Goal: Communication & Community: Answer question/provide support

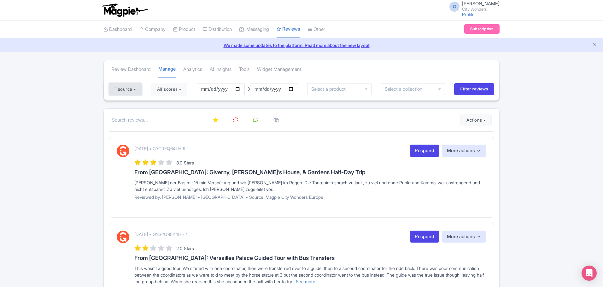
click at [132, 91] on button "1 source" at bounding box center [125, 89] width 33 height 13
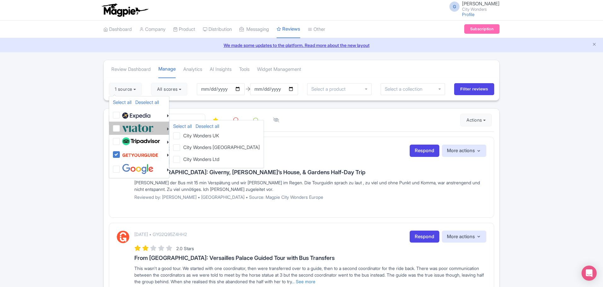
click at [120, 129] on label at bounding box center [136, 128] width 33 height 10
click at [120, 127] on input "checkbox" at bounding box center [122, 125] width 4 height 4
checkbox input "true"
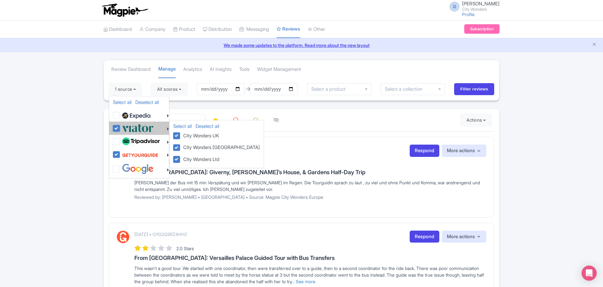
checkbox input "true"
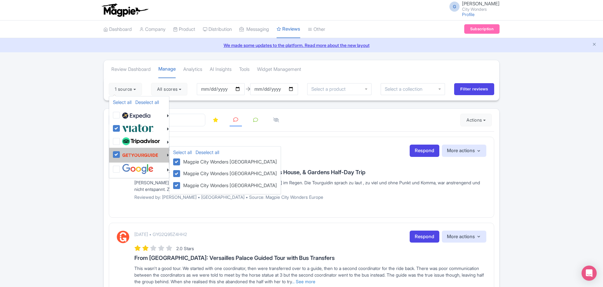
click at [120, 156] on label at bounding box center [139, 155] width 38 height 12
click at [120, 153] on input "checkbox" at bounding box center [122, 151] width 4 height 4
checkbox input "false"
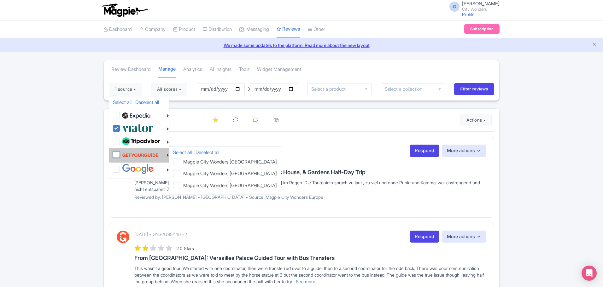
checkbox input "false"
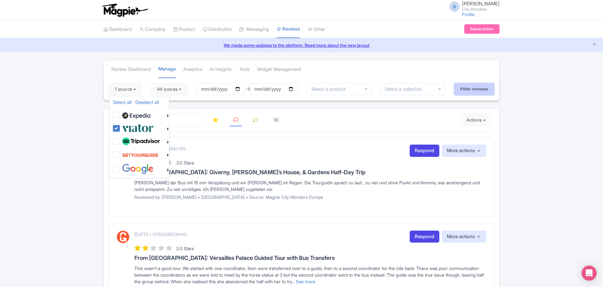
click at [472, 92] on input "Filter reviews" at bounding box center [474, 89] width 40 height 12
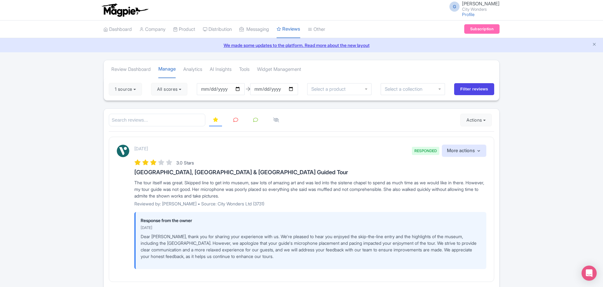
click at [235, 120] on icon at bounding box center [235, 120] width 5 height 5
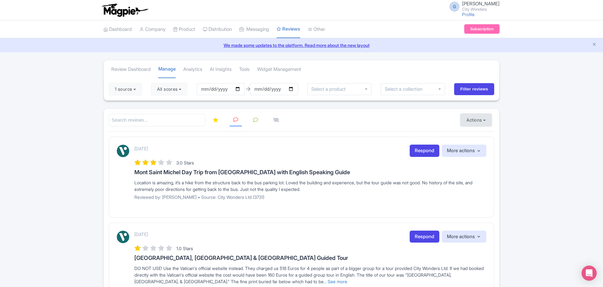
click at [477, 120] on button "Actions" at bounding box center [475, 120] width 31 height 13
click at [480, 134] on link "Import new reviews" at bounding box center [498, 136] width 74 height 12
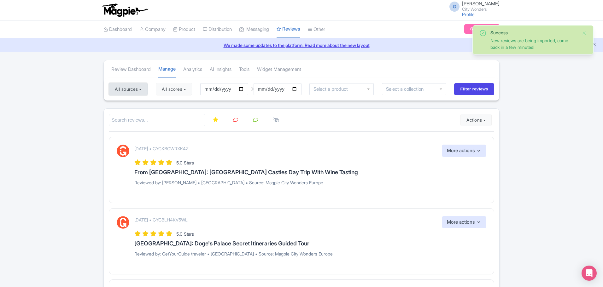
click at [135, 90] on button "All sources" at bounding box center [128, 89] width 39 height 13
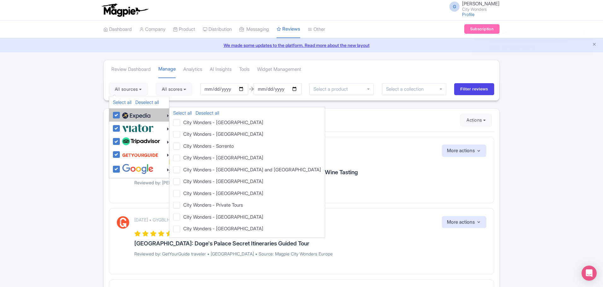
click at [132, 116] on img at bounding box center [136, 115] width 28 height 9
click at [125, 114] on input "checkbox" at bounding box center [122, 112] width 4 height 4
checkbox input "false"
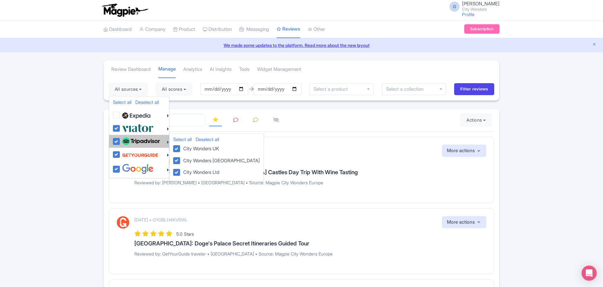
click at [135, 138] on img at bounding box center [141, 141] width 38 height 8
click at [125, 138] on input "checkbox" at bounding box center [122, 138] width 4 height 4
checkbox input "false"
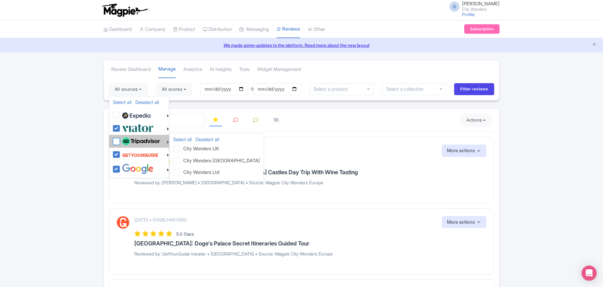
checkbox input "false"
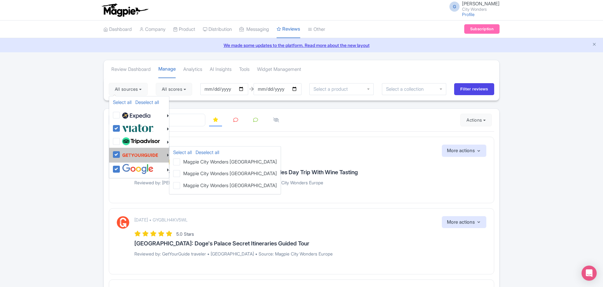
click at [136, 153] on img at bounding box center [140, 155] width 36 height 12
click at [125, 153] on input "checkbox" at bounding box center [122, 151] width 4 height 4
checkbox input "false"
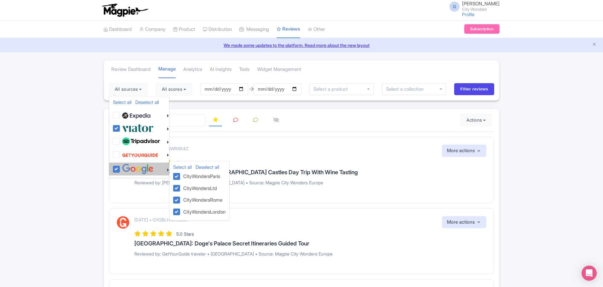
click at [136, 171] on img at bounding box center [138, 169] width 32 height 10
click at [125, 168] on input "checkbox" at bounding box center [122, 166] width 4 height 4
checkbox input "false"
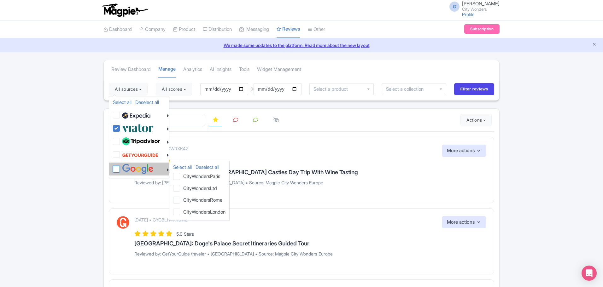
checkbox input "false"
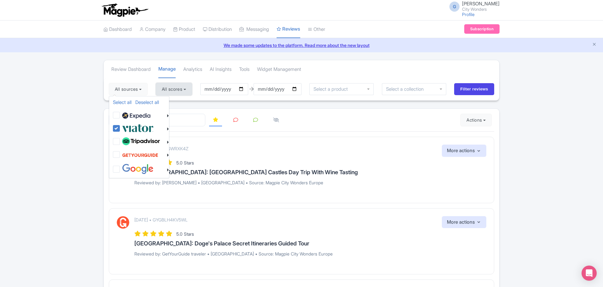
click at [186, 90] on button "All scores" at bounding box center [174, 89] width 36 height 13
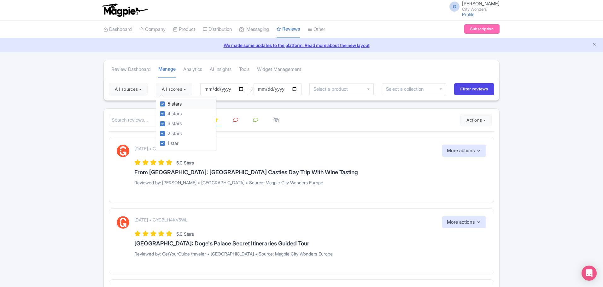
click at [176, 105] on label "5 stars" at bounding box center [174, 104] width 14 height 7
click at [172, 104] on input "5 stars" at bounding box center [169, 102] width 4 height 4
checkbox input "false"
click at [177, 113] on label "4 stars" at bounding box center [174, 113] width 14 height 7
click at [172, 113] on input "4 stars" at bounding box center [169, 112] width 4 height 4
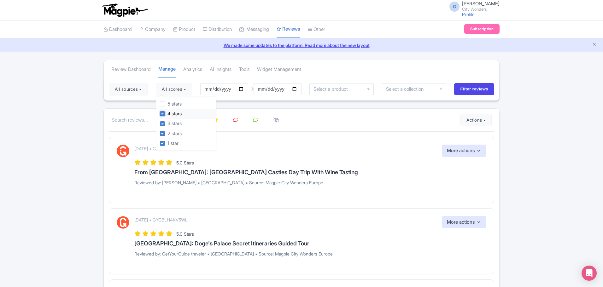
checkbox input "false"
click at [235, 121] on icon at bounding box center [235, 120] width 5 height 5
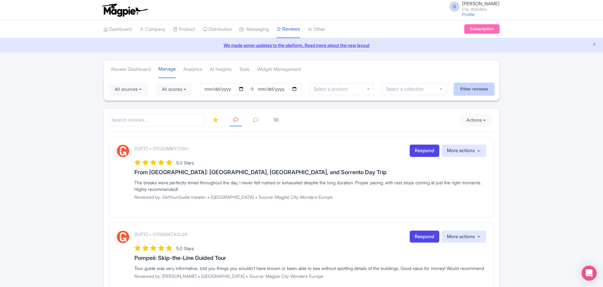
click at [474, 91] on input "Filter reviews" at bounding box center [474, 89] width 40 height 12
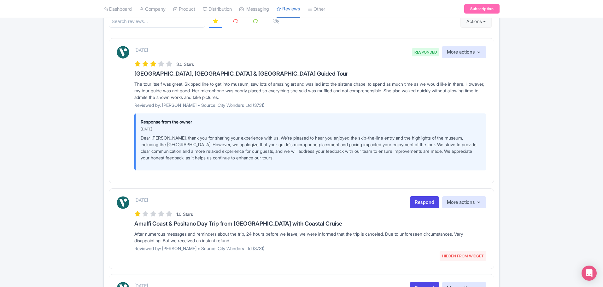
scroll to position [32, 0]
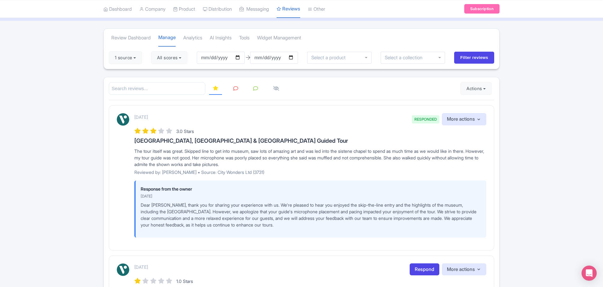
click at [235, 88] on icon at bounding box center [235, 88] width 5 height 5
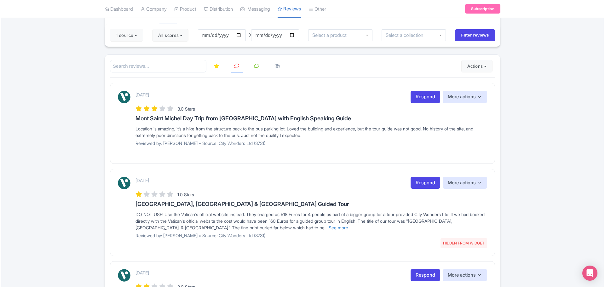
scroll to position [26, 0]
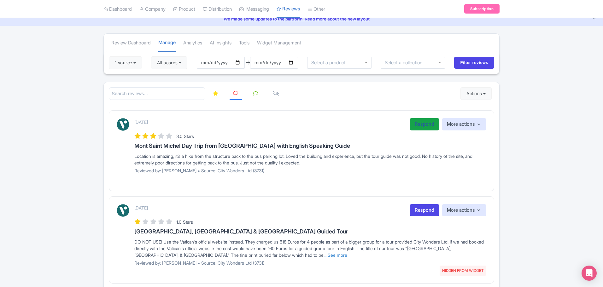
click at [417, 124] on link "Respond" at bounding box center [425, 124] width 30 height 12
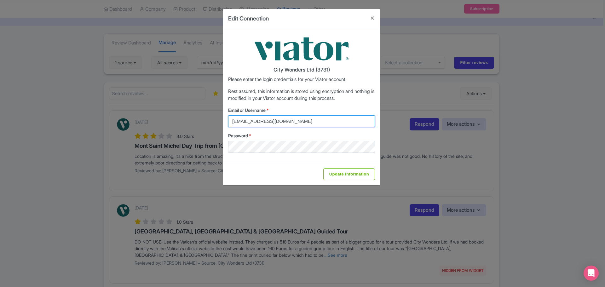
click at [332, 126] on input "federica.brocca@citywonders.com" at bounding box center [301, 121] width 147 height 12
type input "glauber.ribeiro@citywonders.com"
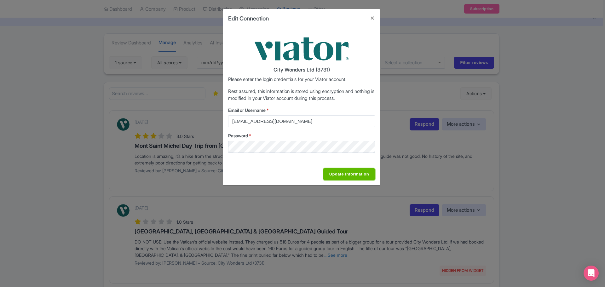
click at [347, 175] on input "Update Information" at bounding box center [350, 174] width 52 height 12
type input "Saving..."
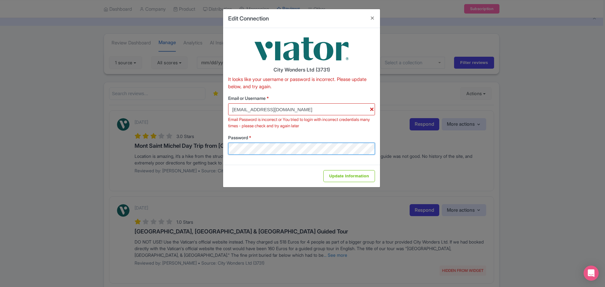
click at [204, 148] on div "Edit Connection City Wonders Ltd (3731) It looks like your username or password…" at bounding box center [302, 143] width 605 height 287
click at [320, 132] on div "Email or Username * glauber.ribeiro@citywonders.com Email Password is incorrect…" at bounding box center [301, 125] width 147 height 60
click at [350, 174] on input "Update Information" at bounding box center [350, 176] width 52 height 12
type input "Saving..."
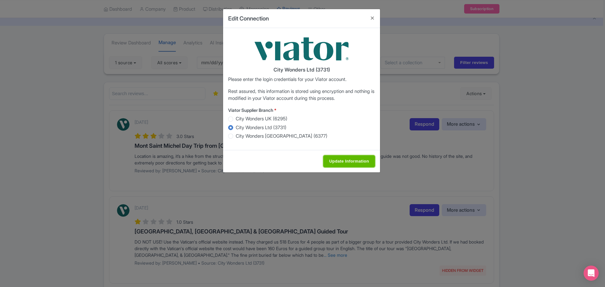
click at [338, 165] on input "Update Information" at bounding box center [350, 161] width 52 height 12
type input "Saving..."
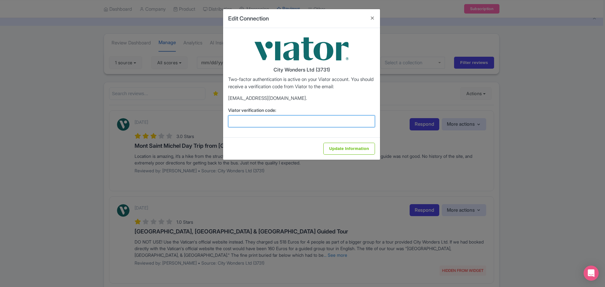
click at [274, 123] on input "Viator verification code:" at bounding box center [301, 121] width 147 height 12
paste input "593470"
type input "593470"
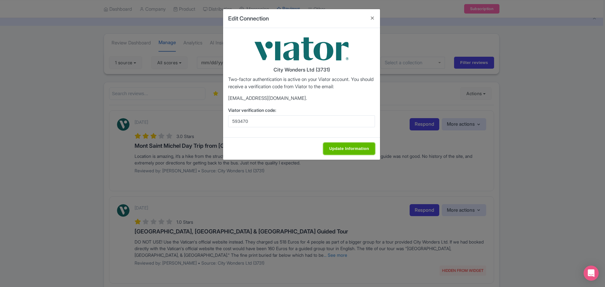
click at [348, 148] on input "Update Information" at bounding box center [350, 149] width 52 height 12
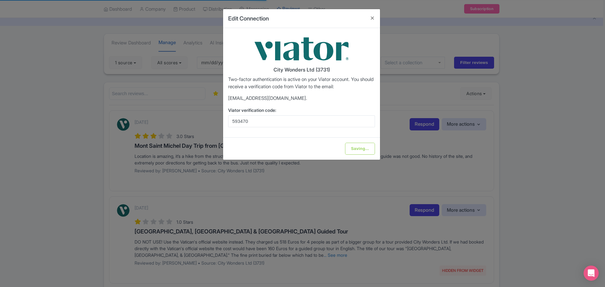
type input "Update Information"
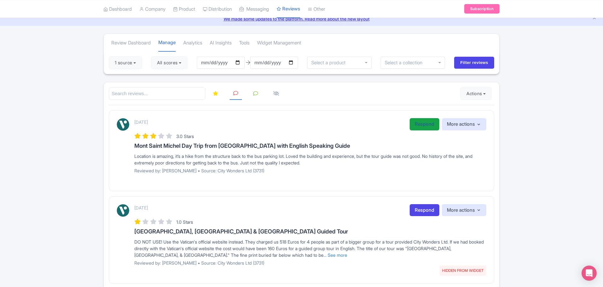
click at [428, 123] on link "Respond" at bounding box center [425, 124] width 30 height 12
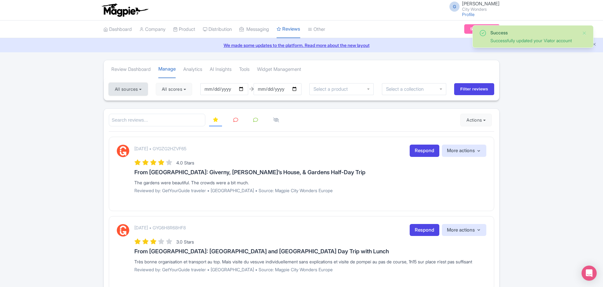
click at [132, 93] on button "All sources" at bounding box center [128, 89] width 39 height 13
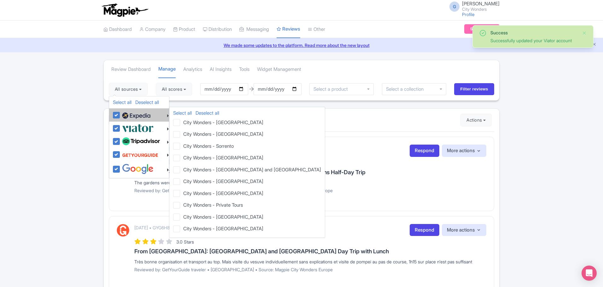
click at [129, 117] on img at bounding box center [136, 115] width 28 height 9
click at [125, 114] on input "checkbox" at bounding box center [122, 112] width 4 height 4
checkbox input "false"
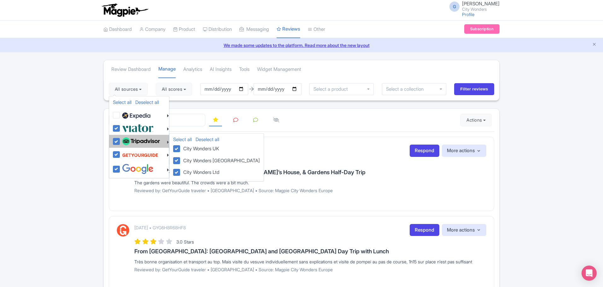
click at [136, 143] on img at bounding box center [141, 141] width 38 height 8
click at [125, 140] on input "checkbox" at bounding box center [122, 138] width 4 height 4
checkbox input "false"
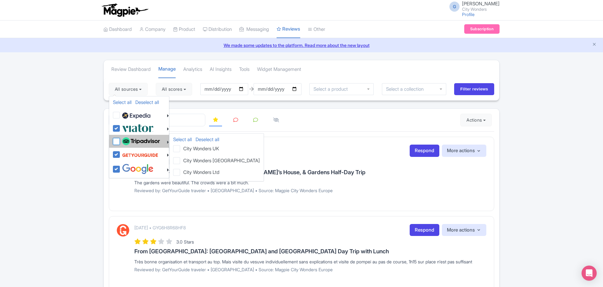
checkbox input "false"
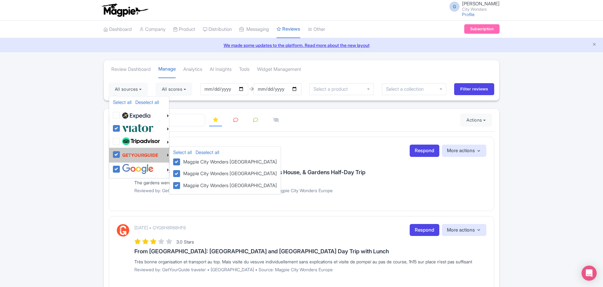
click at [137, 153] on img at bounding box center [140, 155] width 36 height 12
click at [125, 153] on input "checkbox" at bounding box center [122, 151] width 4 height 4
checkbox input "false"
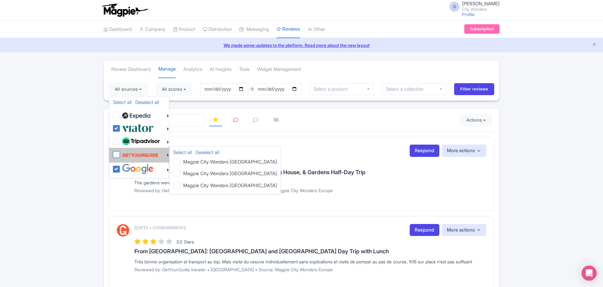
checkbox input "false"
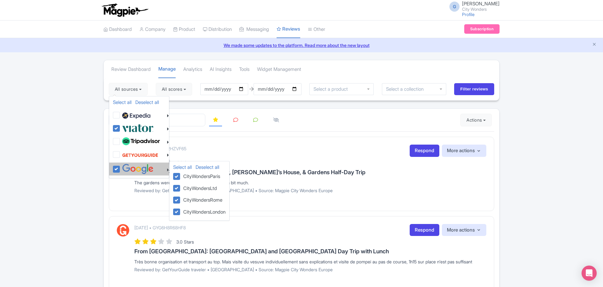
click at [137, 170] on img at bounding box center [138, 169] width 32 height 10
click at [125, 168] on input "checkbox" at bounding box center [122, 166] width 4 height 4
checkbox input "false"
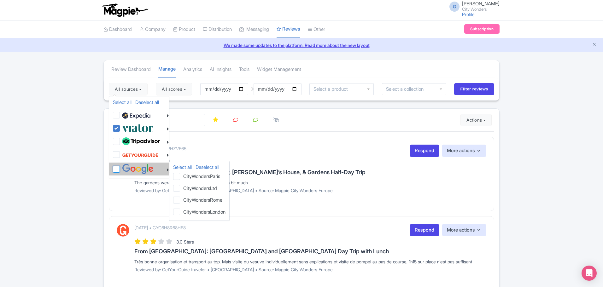
checkbox input "false"
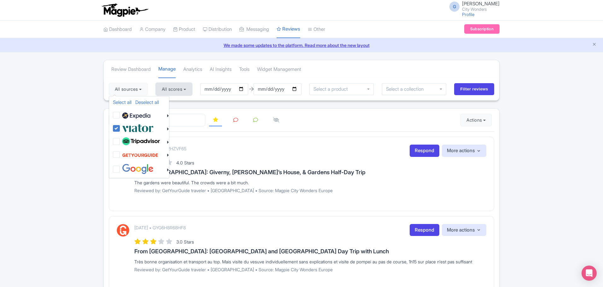
click at [185, 89] on button "All scores" at bounding box center [174, 89] width 36 height 13
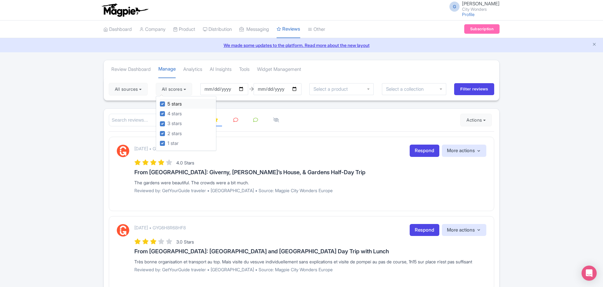
click at [175, 104] on label "5 stars" at bounding box center [174, 104] width 14 height 7
click at [172, 104] on input "5 stars" at bounding box center [169, 102] width 4 height 4
checkbox input "false"
click at [177, 115] on label "4 stars" at bounding box center [174, 113] width 14 height 7
click at [172, 114] on input "4 stars" at bounding box center [169, 112] width 4 height 4
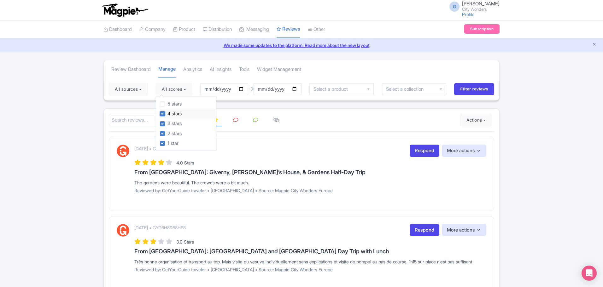
checkbox input "false"
click at [176, 122] on label "3 stars" at bounding box center [174, 123] width 14 height 7
click at [172, 122] on input "3 stars" at bounding box center [169, 122] width 4 height 4
click at [177, 123] on label "3 stars" at bounding box center [174, 123] width 14 height 7
click at [172, 123] on input "3 stars" at bounding box center [169, 122] width 4 height 4
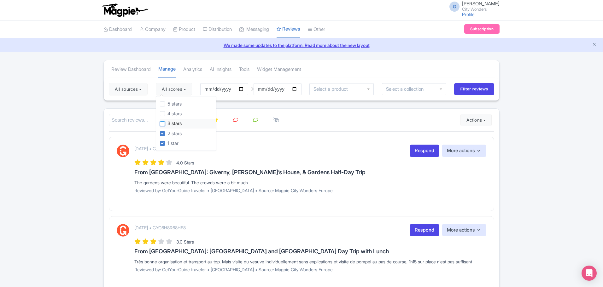
checkbox input "true"
click at [341, 118] on div at bounding box center [301, 120] width 385 height 13
click at [472, 93] on input "Filter reviews" at bounding box center [474, 89] width 40 height 12
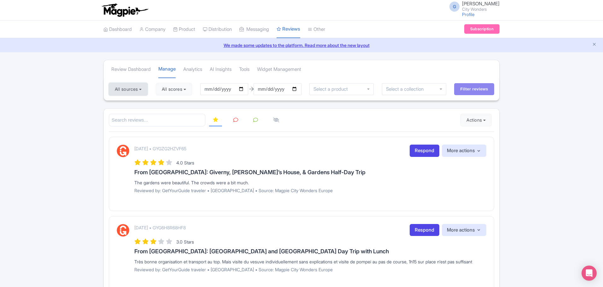
click at [135, 89] on button "All sources" at bounding box center [128, 89] width 39 height 13
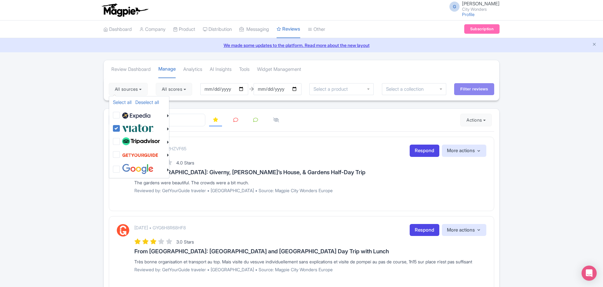
click at [463, 67] on div "Review Dashboard Manage Analytics AI Insights Tools Widget Management" at bounding box center [301, 69] width 395 height 18
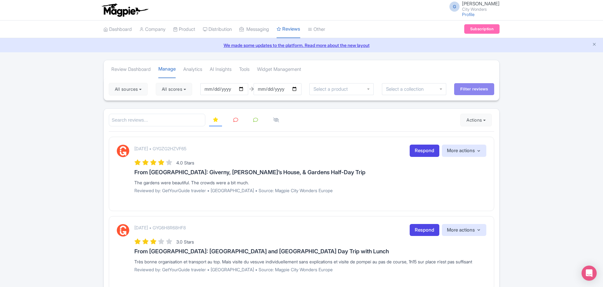
click at [238, 122] on icon at bounding box center [235, 120] width 5 height 5
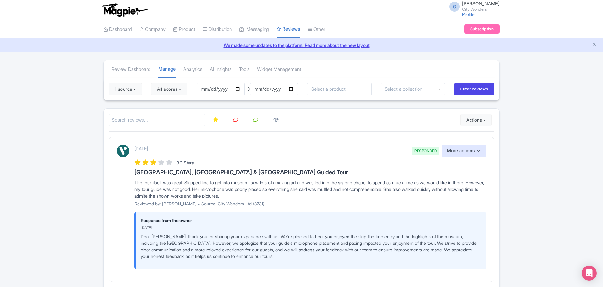
click at [237, 121] on icon at bounding box center [235, 120] width 5 height 5
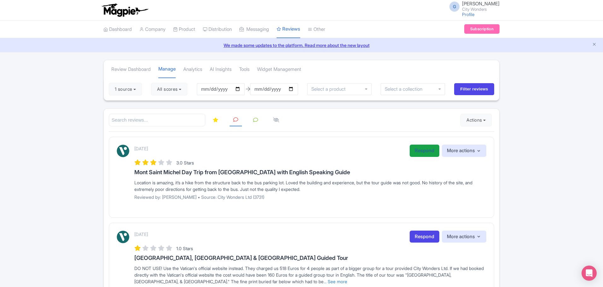
click at [422, 151] on link "Respond" at bounding box center [425, 151] width 30 height 12
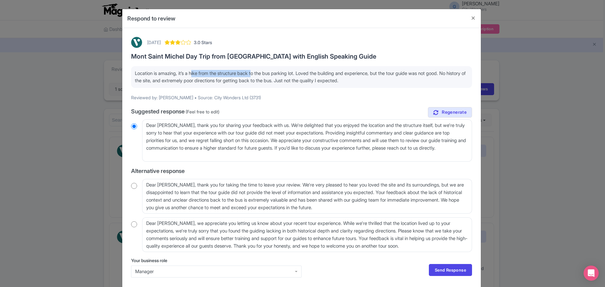
drag, startPoint x: 193, startPoint y: 73, endPoint x: 256, endPoint y: 73, distance: 63.1
click at [256, 73] on p "Location is amazing, it’s a hike from the structure back to the bus parking lot…" at bounding box center [302, 77] width 334 height 14
click at [163, 78] on p "Location is amazing, it’s a hike from the structure back to the bus parking lot…" at bounding box center [302, 77] width 334 height 14
drag, startPoint x: 187, startPoint y: 73, endPoint x: 377, endPoint y: 80, distance: 189.7
click at [377, 80] on p "Location is amazing, it’s a hike from the structure back to the bus parking lot…" at bounding box center [302, 77] width 334 height 14
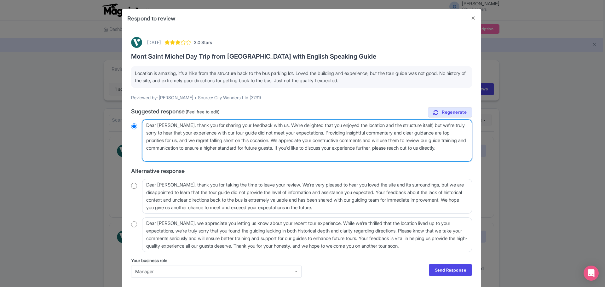
drag, startPoint x: 176, startPoint y: 126, endPoint x: 183, endPoint y: 126, distance: 6.3
click at [183, 126] on textarea "Dear [PERSON_NAME], thank you for sharing your feedback with us. We're delighte…" at bounding box center [307, 141] width 330 height 42
type textarea "Dear [PERSON_NAME], thank you for sharing your feedback with us. We're delighte…"
radio input "true"
type textarea "Dear [PERSON_NAME], thank you for sharing your feedback with us. We're delighte…"
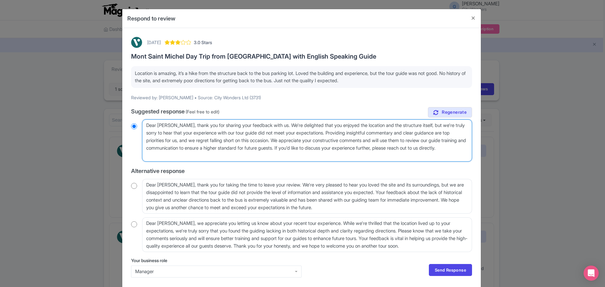
click at [280, 123] on textarea "Dear [PERSON_NAME], thank you for sharing your feedback with us. We're delighte…" at bounding box center [307, 141] width 330 height 42
radio input "true"
click at [340, 141] on textarea "Dear [PERSON_NAME], thank you for sharing your feedback with us. We're delighte…" at bounding box center [307, 141] width 330 height 42
click at [339, 141] on textarea "Dear [PERSON_NAME], thank you for sharing your feedback with us. We're delighte…" at bounding box center [307, 141] width 330 height 42
drag, startPoint x: 322, startPoint y: 149, endPoint x: 388, endPoint y: 141, distance: 66.4
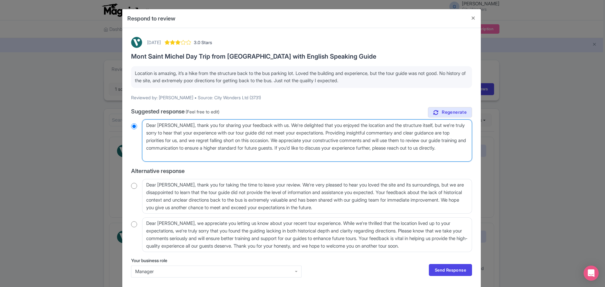
click at [388, 141] on textarea "Dear [PERSON_NAME], thank you for sharing your feedback with us. We're delighte…" at bounding box center [307, 141] width 330 height 42
type textarea "Dear [PERSON_NAME], thank you for sharing your feedback with us. We're delighte…"
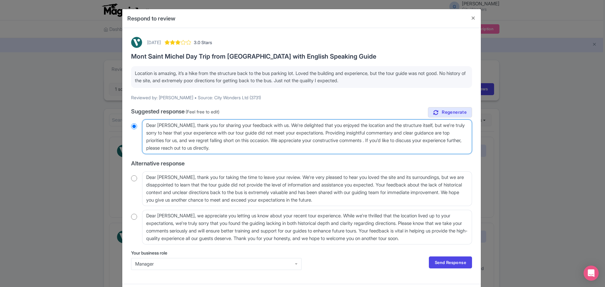
radio input "true"
type textarea "Dear [PERSON_NAME], thank you for sharing your feedback with us. We're delighte…"
radio input "true"
type textarea "Dear [PERSON_NAME], thank you for sharing your feedback with us. We're delighte…"
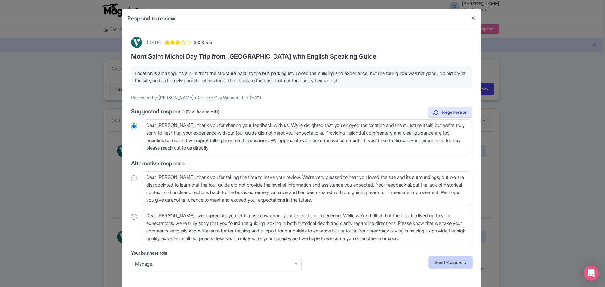
click at [444, 261] on link "Send Response" at bounding box center [450, 263] width 43 height 12
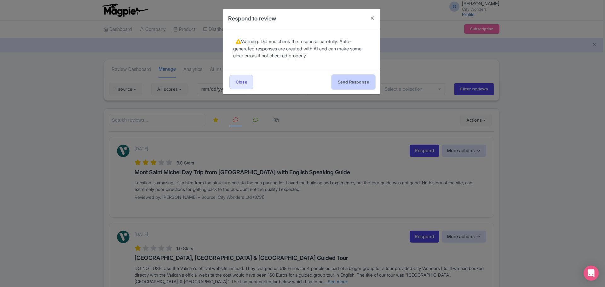
click at [351, 81] on button "Send Response" at bounding box center [353, 82] width 43 height 14
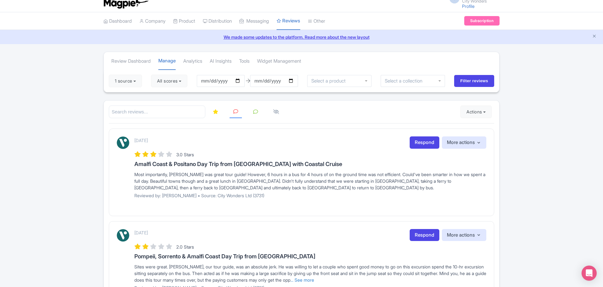
scroll to position [32, 0]
